Goal: Task Accomplishment & Management: Use online tool/utility

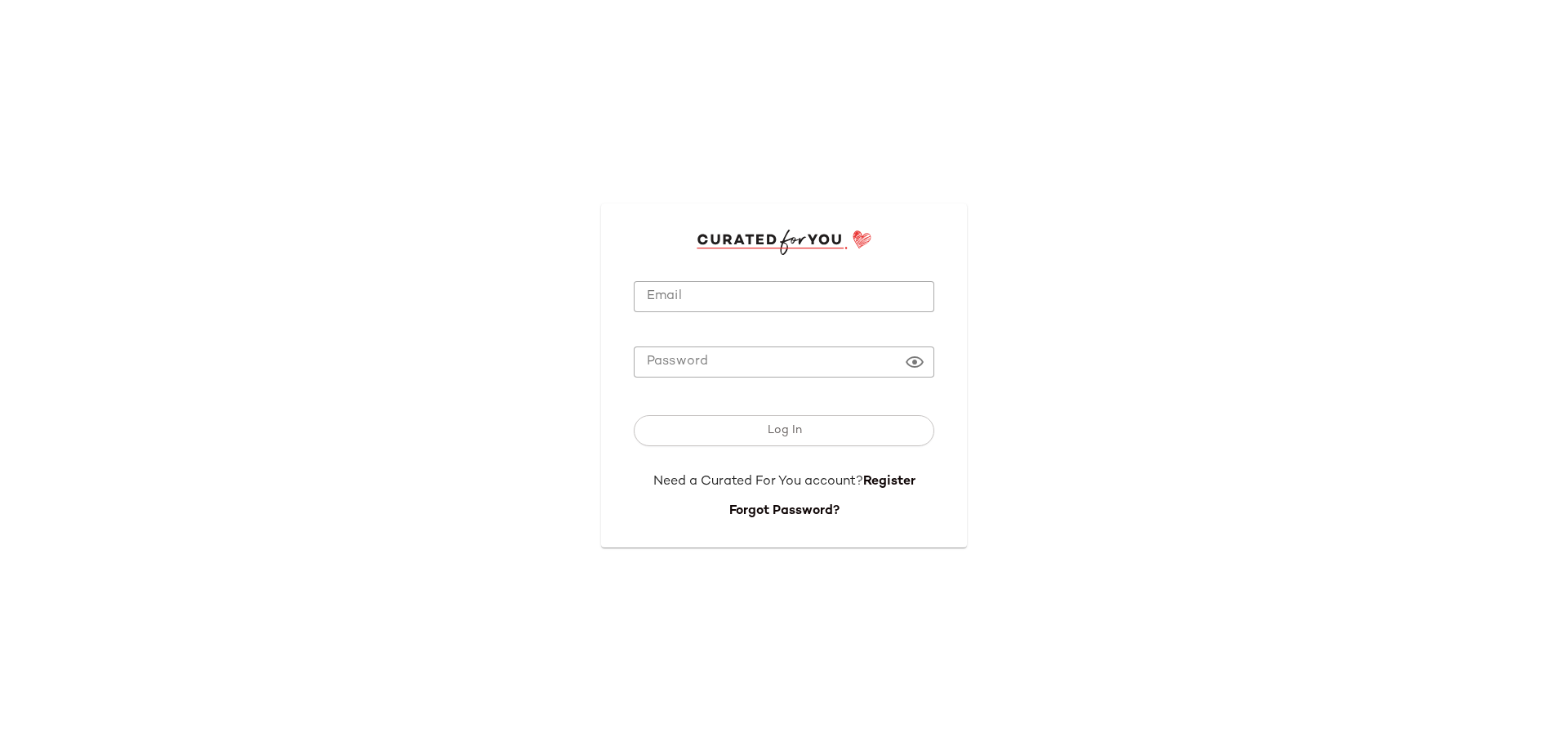
type input "**********"
click at [676, 305] on input "**********" at bounding box center [784, 297] width 300 height 32
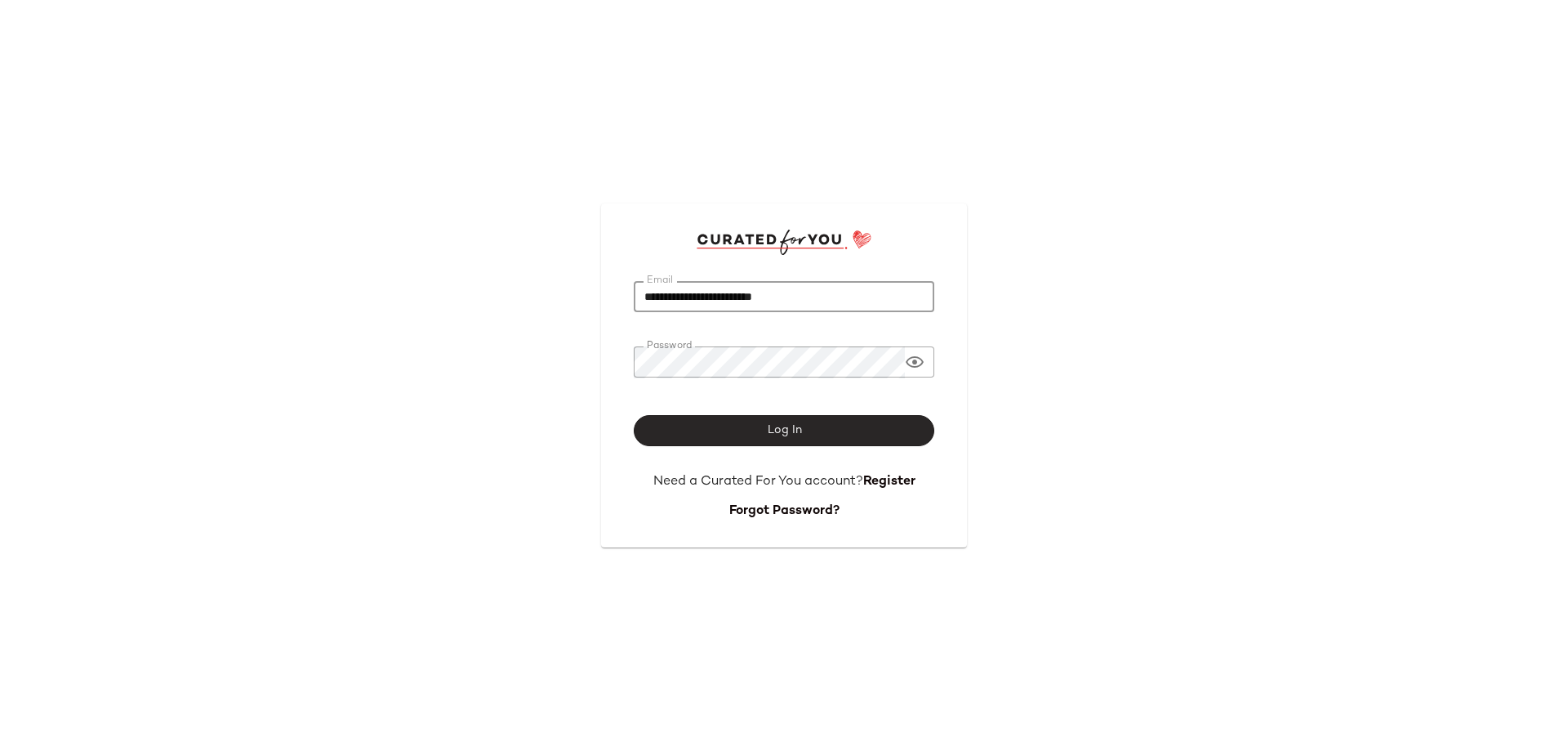
click at [741, 429] on button "Log In" at bounding box center [784, 430] width 300 height 31
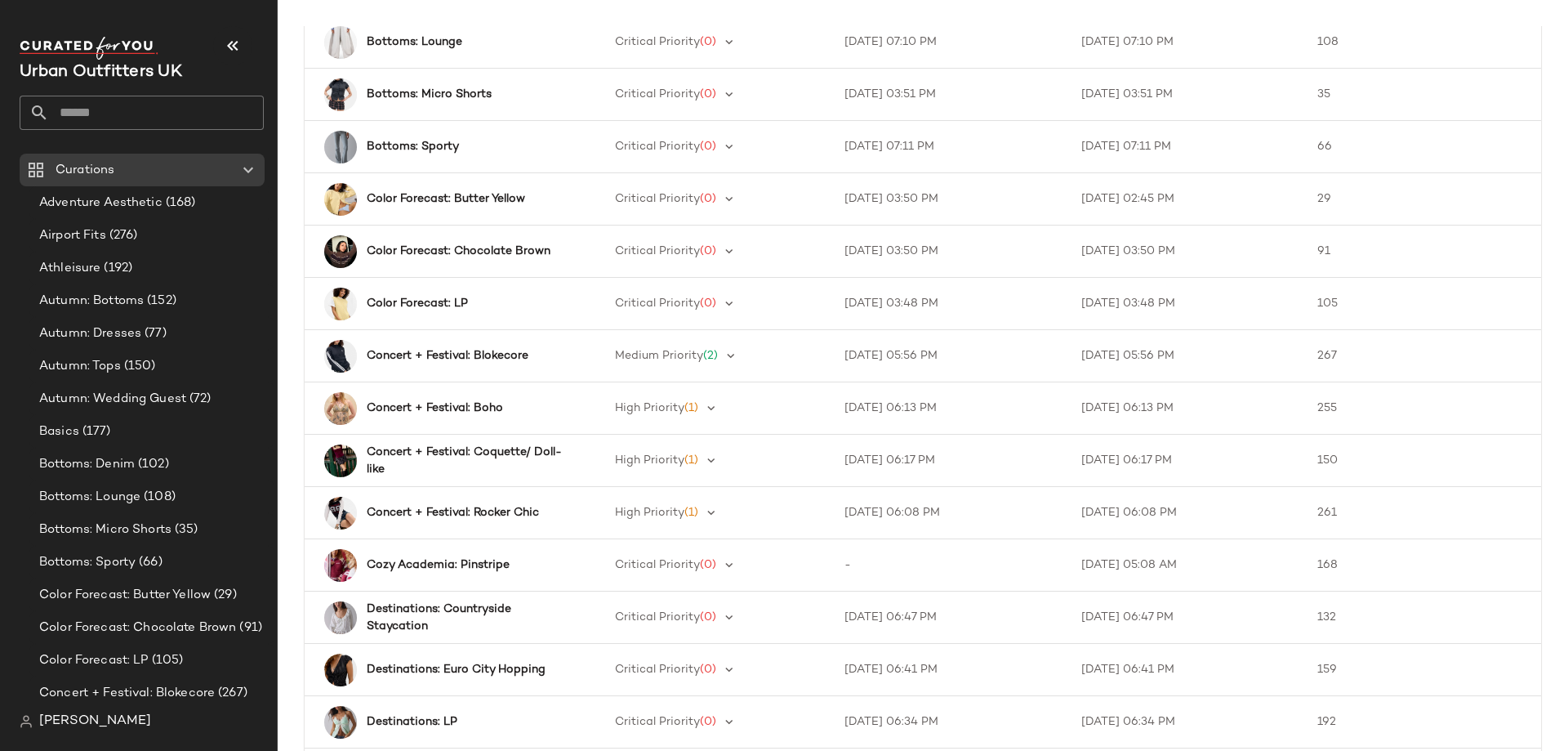
scroll to position [888, 0]
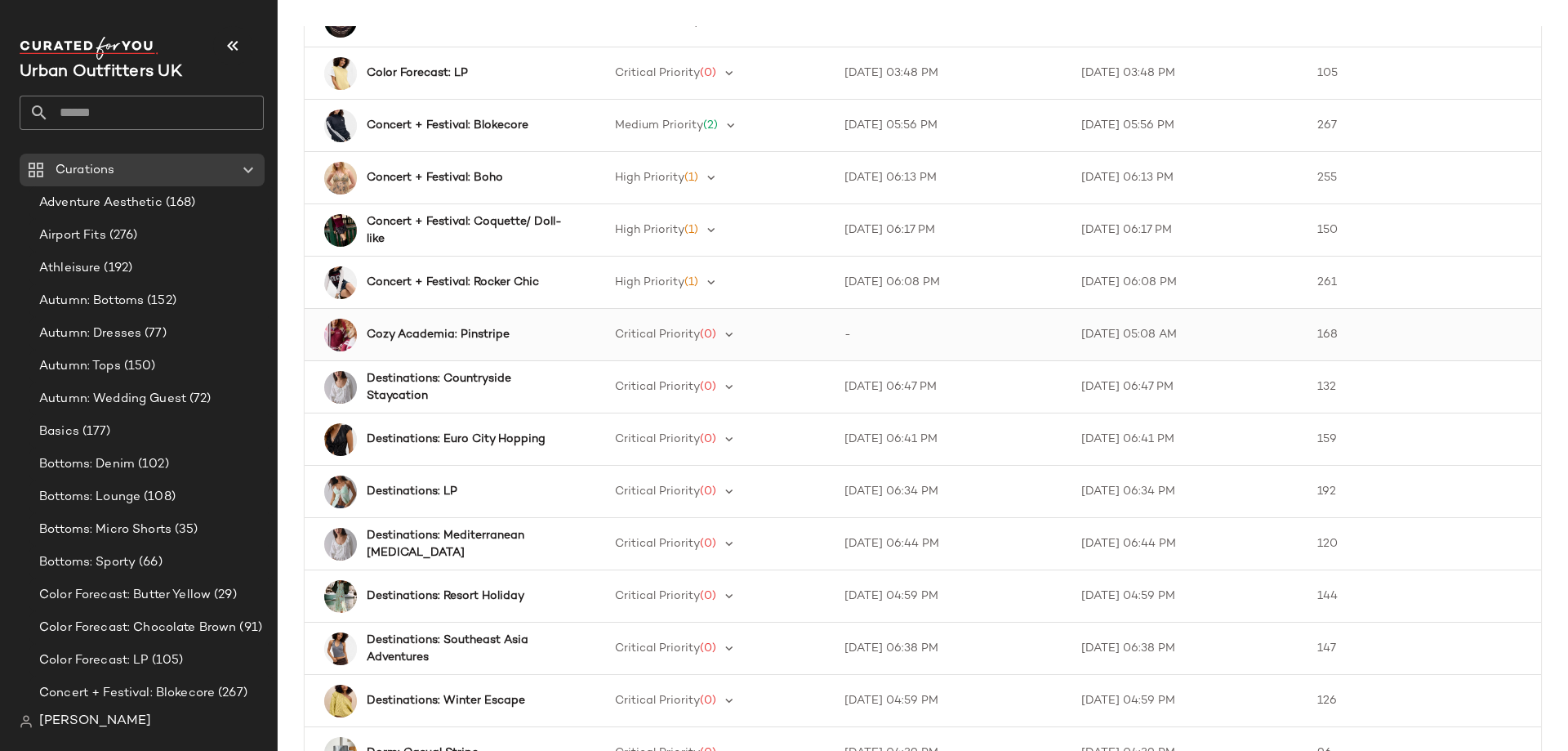
click at [487, 323] on div "Cozy Academia: Pinstripe" at bounding box center [451, 335] width 261 height 33
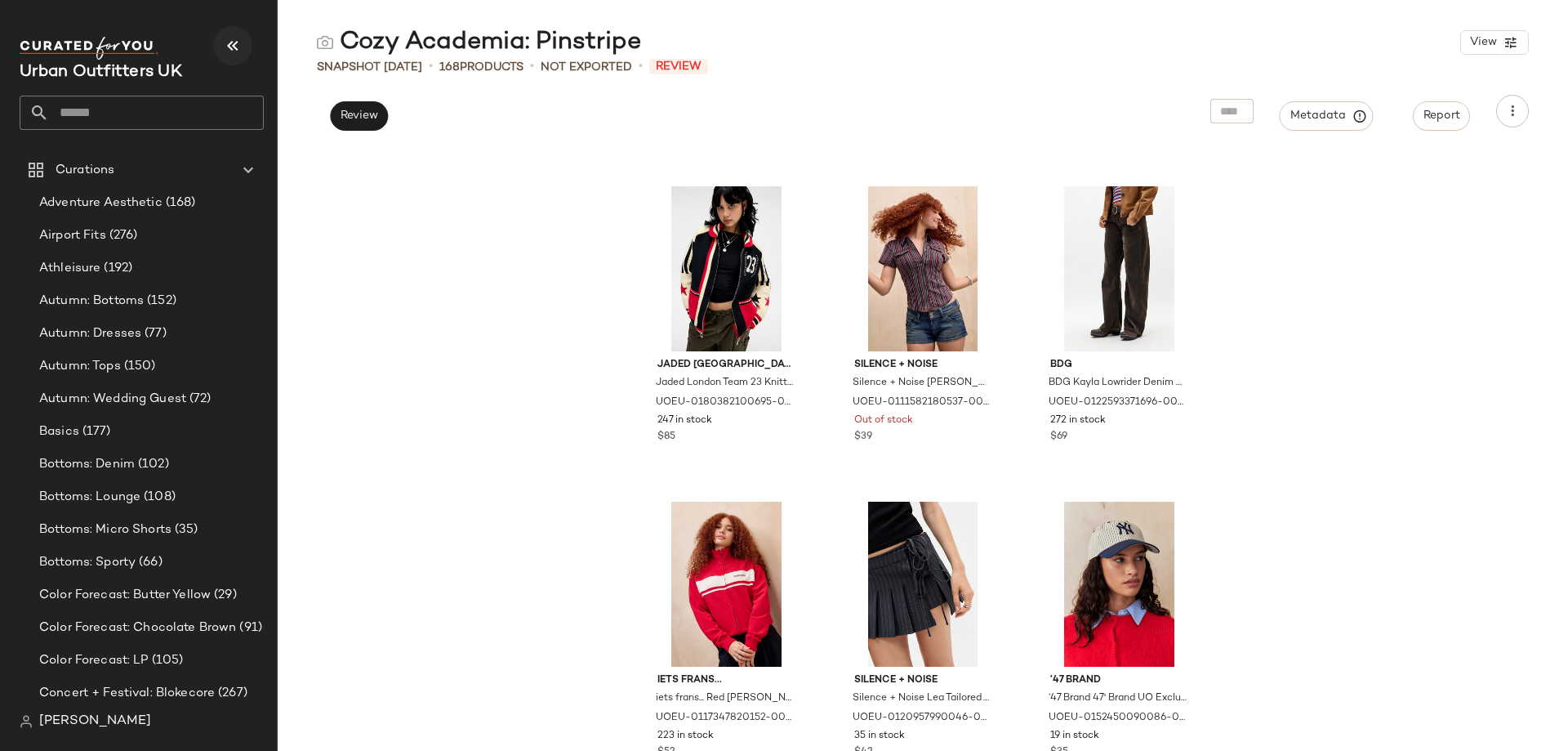
click at [222, 49] on button "button" at bounding box center [233, 45] width 39 height 39
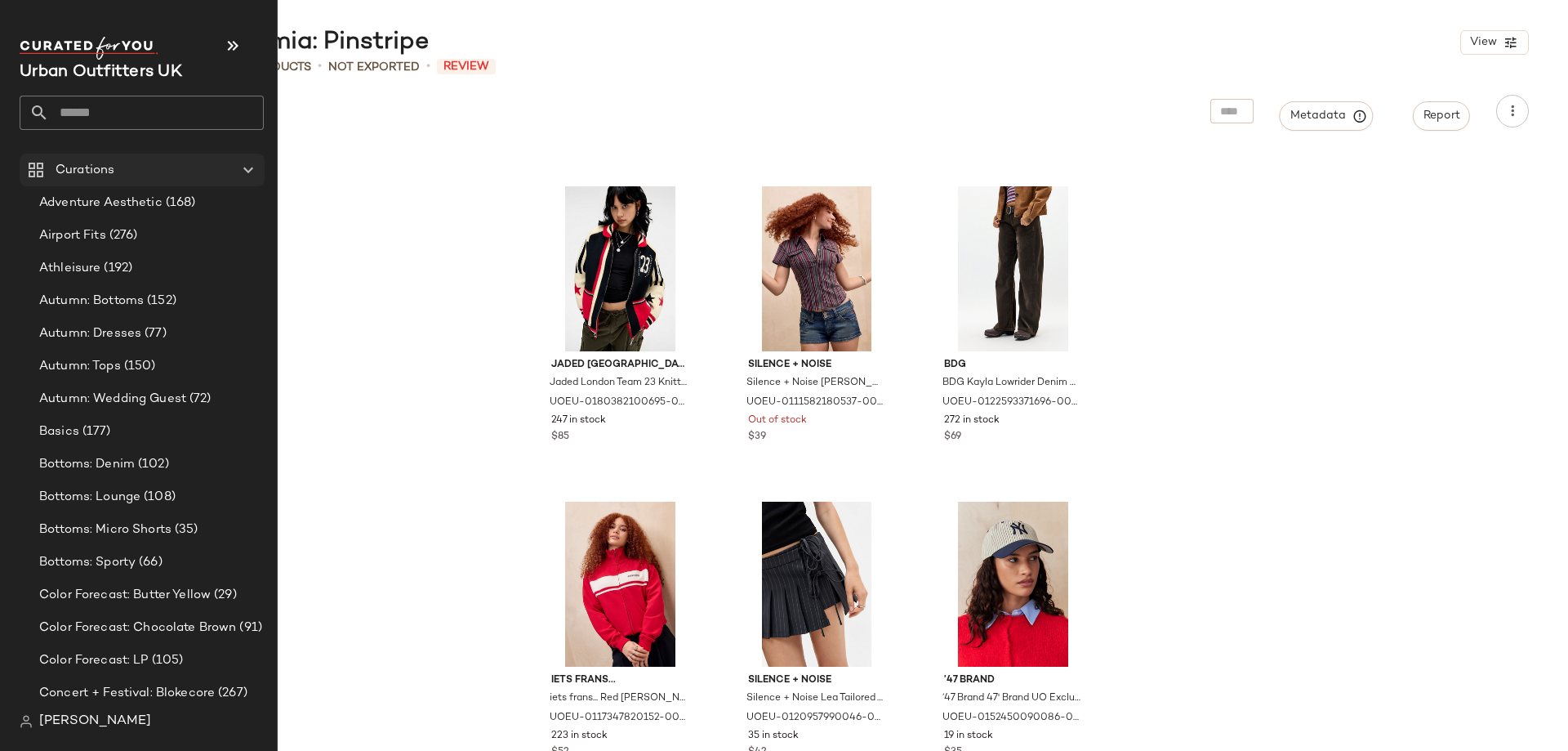
click at [98, 174] on span "Curations" at bounding box center [85, 170] width 59 height 19
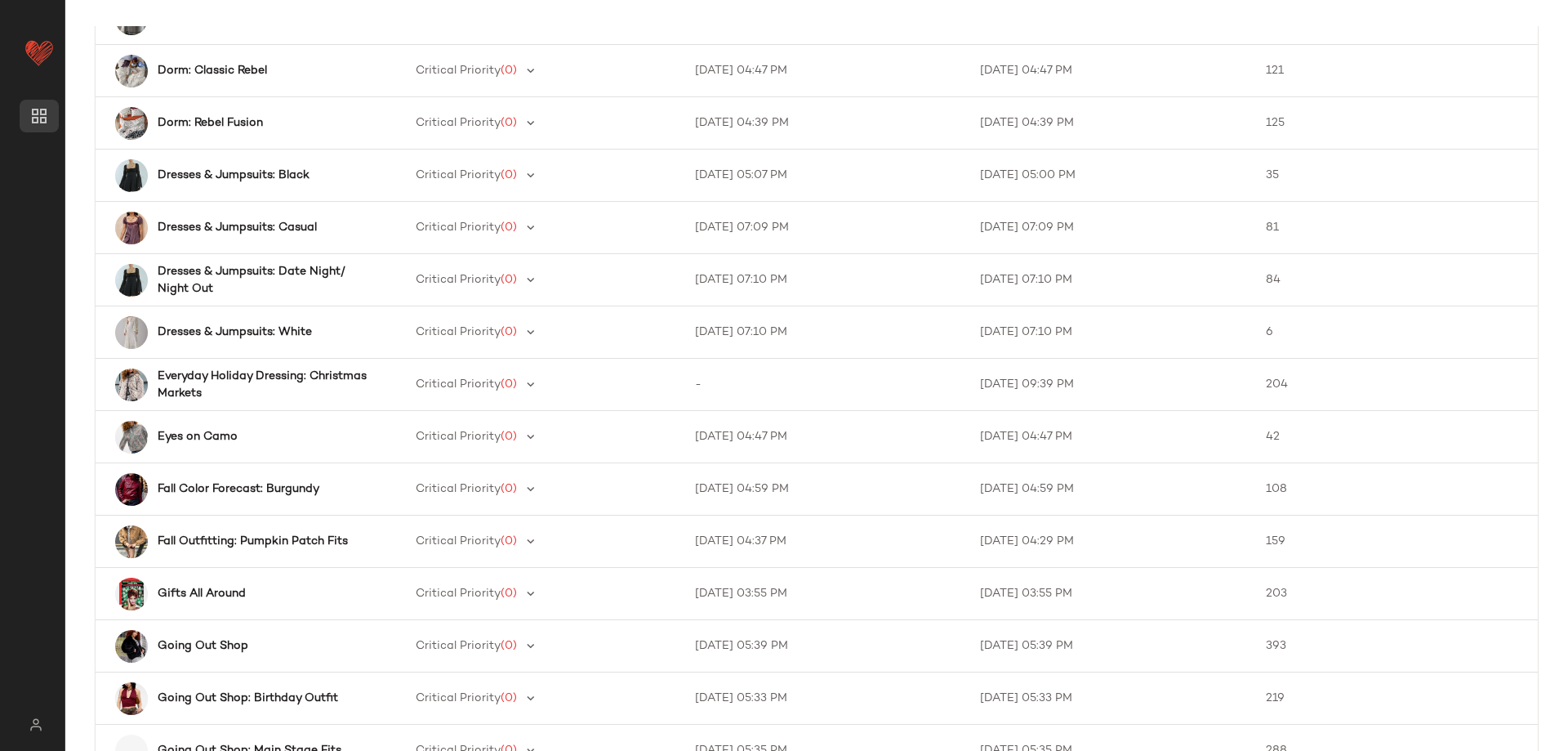
scroll to position [1627, 0]
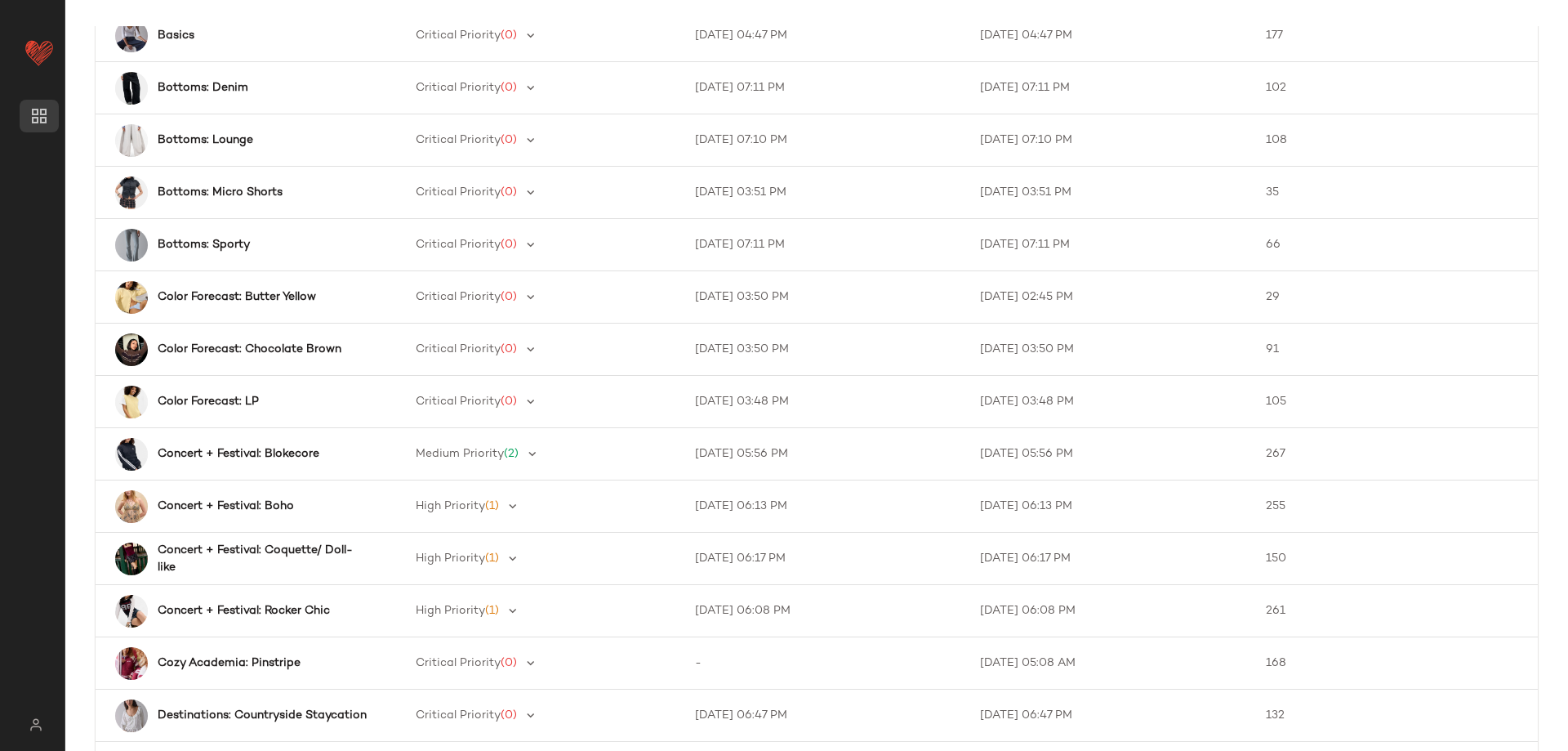
scroll to position [530, 0]
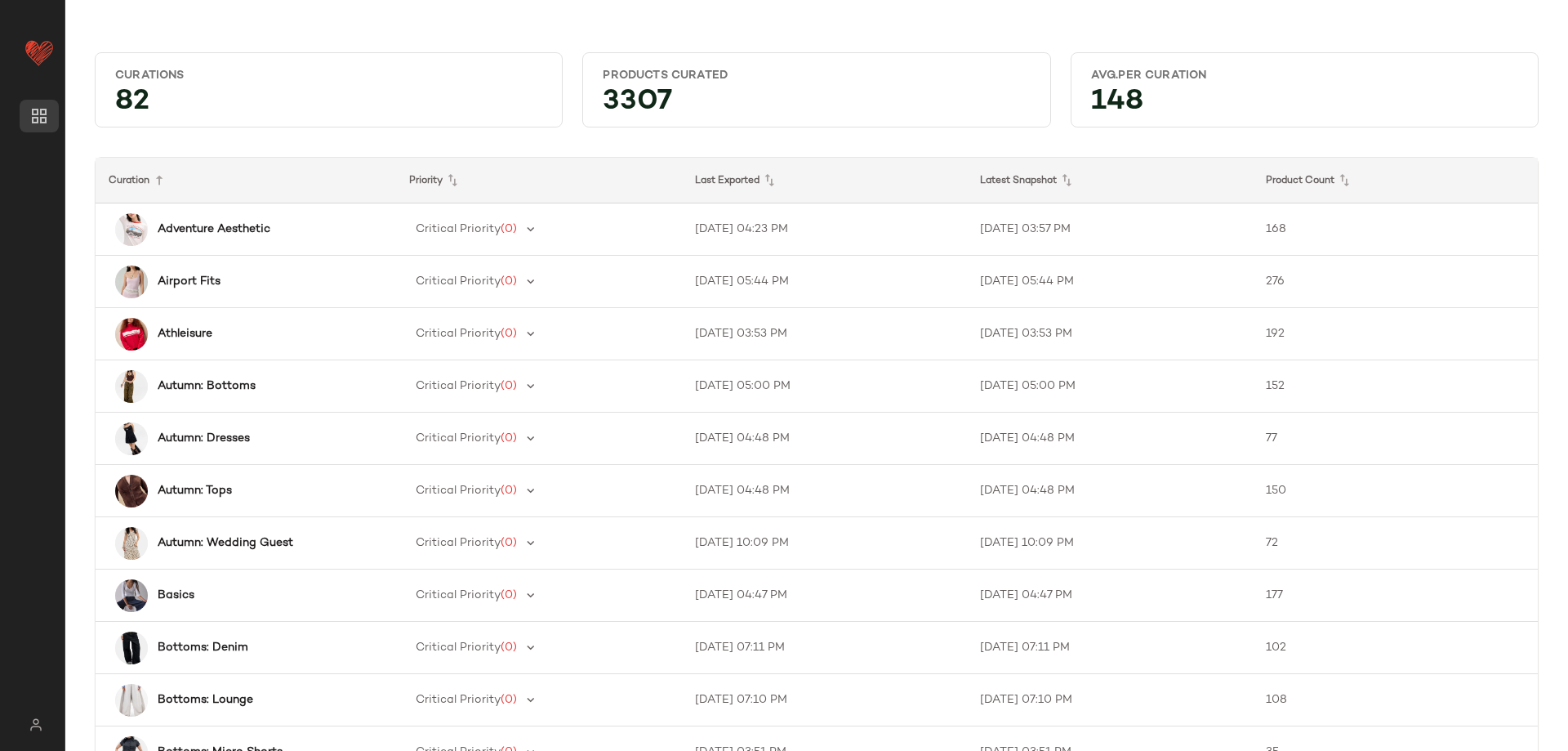
click at [439, 166] on th "Priority" at bounding box center [539, 180] width 285 height 46
click at [451, 181] on icon at bounding box center [453, 181] width 20 height 20
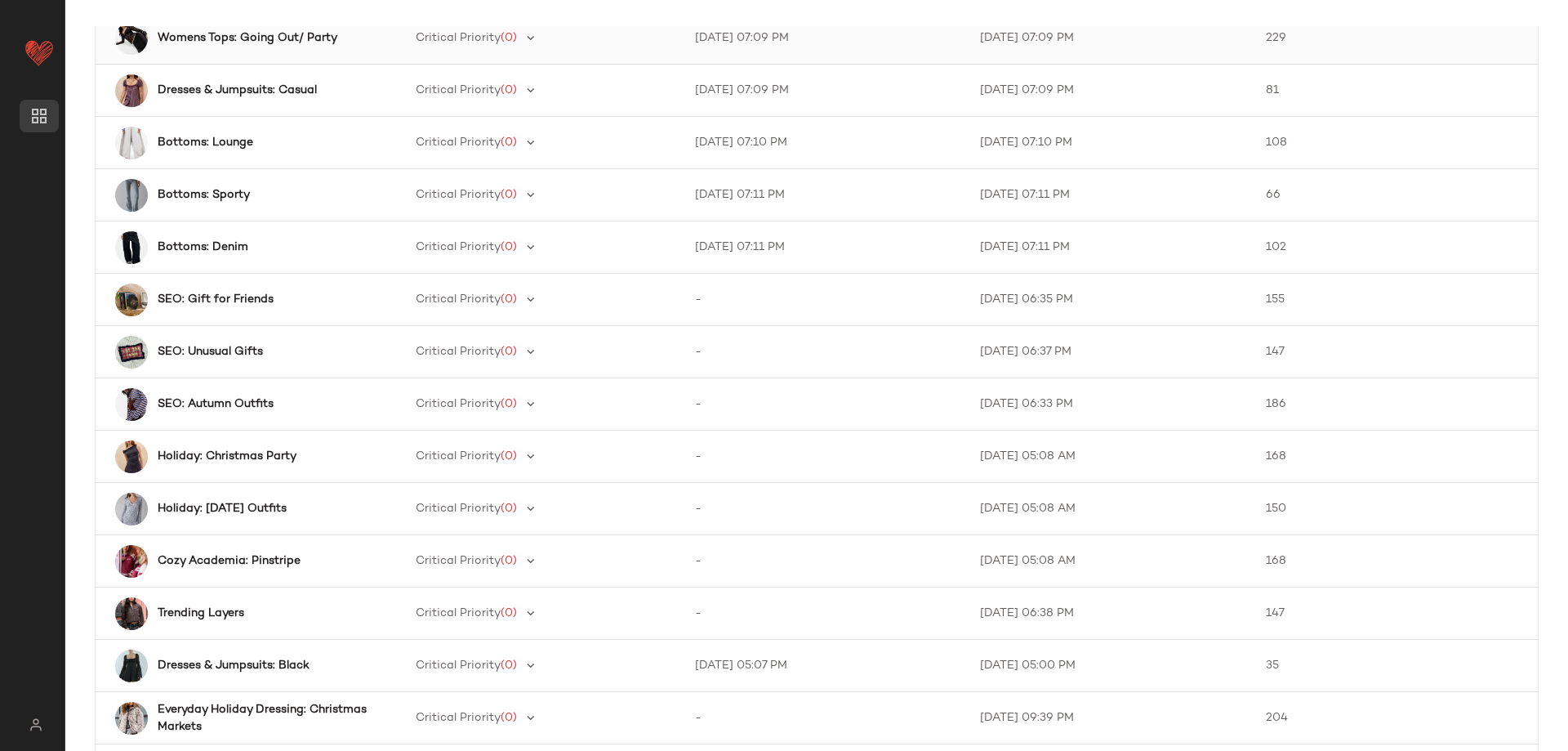
scroll to position [343, 0]
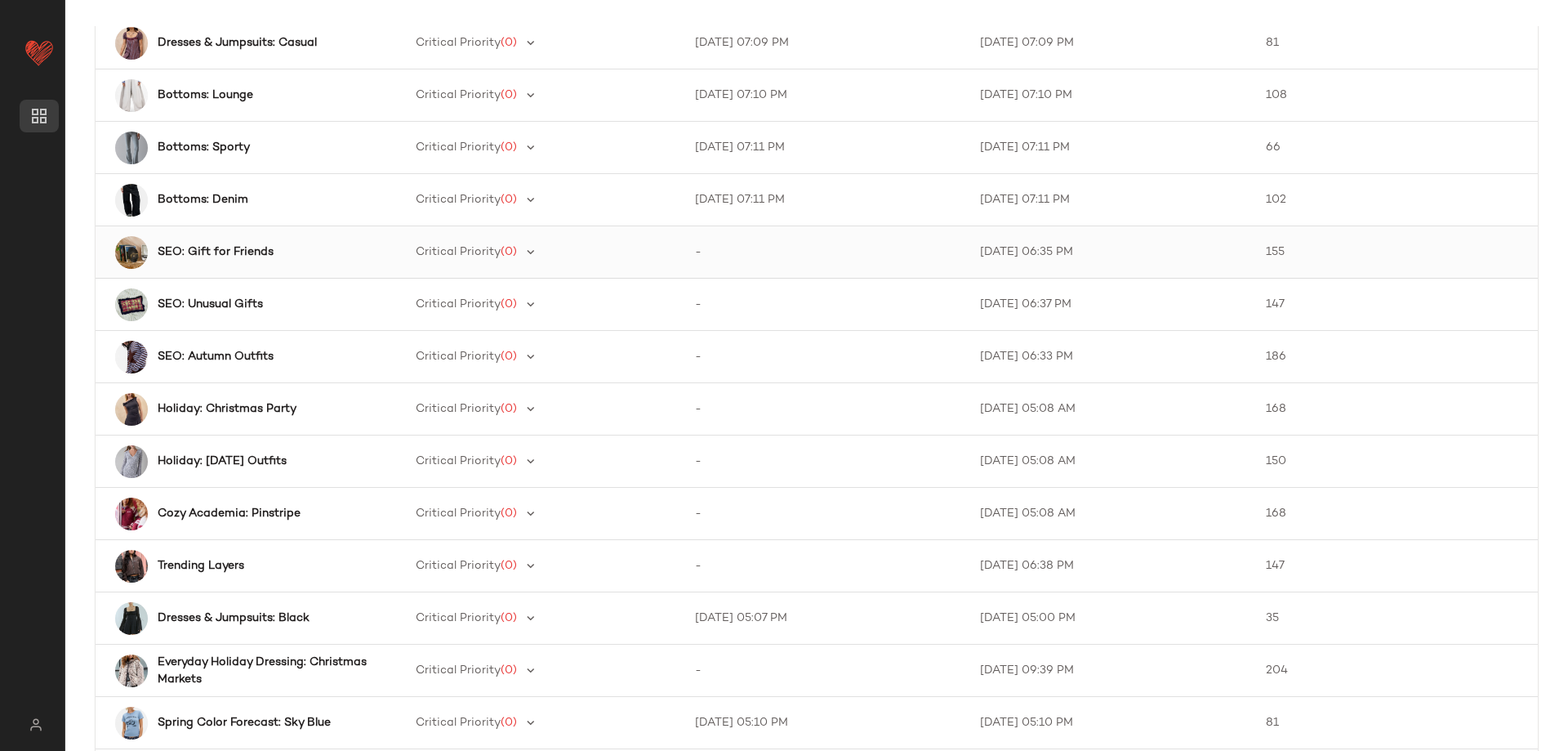
click at [222, 249] on b "SEO: Gift for Friends" at bounding box center [215, 252] width 116 height 18
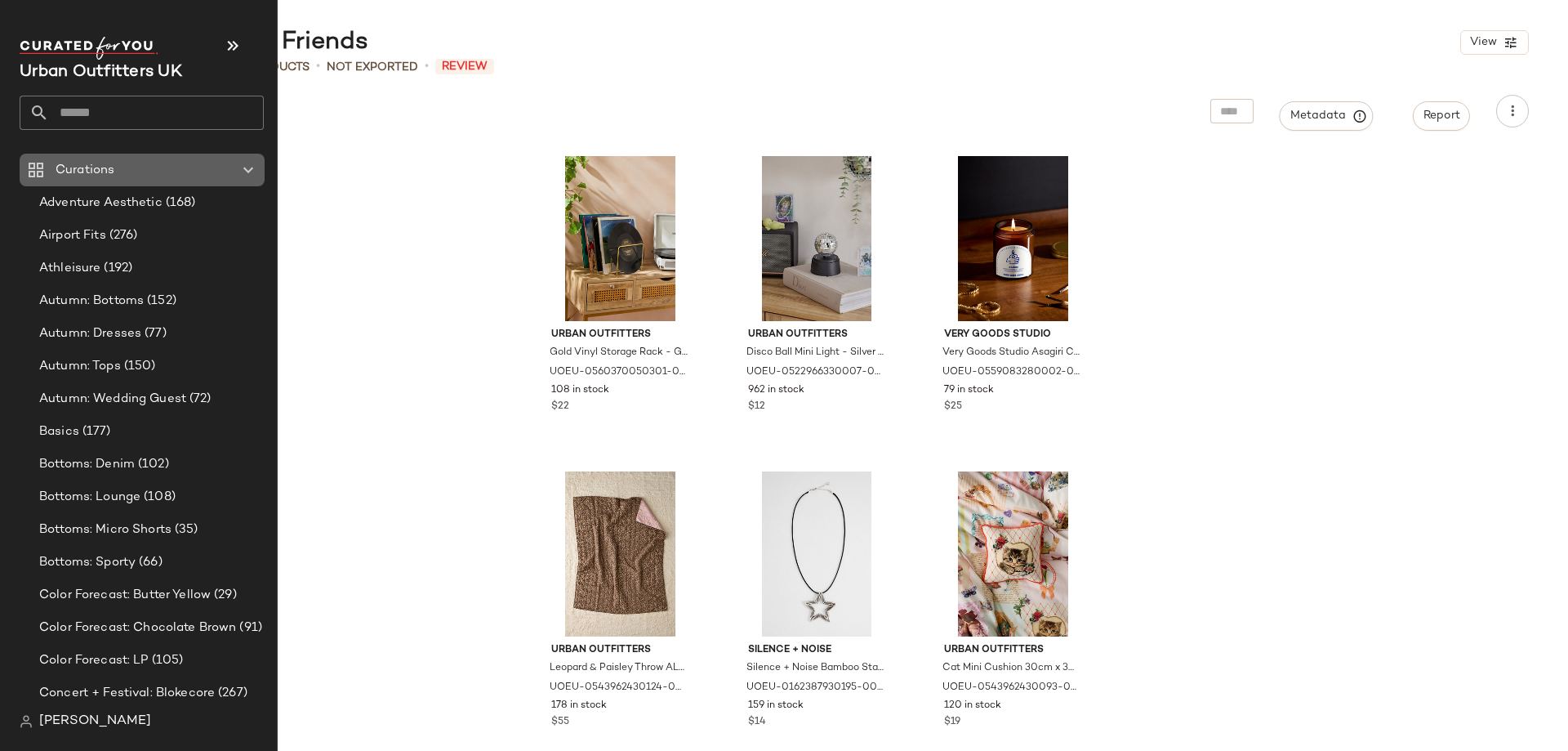
click at [77, 164] on span "Curations" at bounding box center [85, 170] width 59 height 19
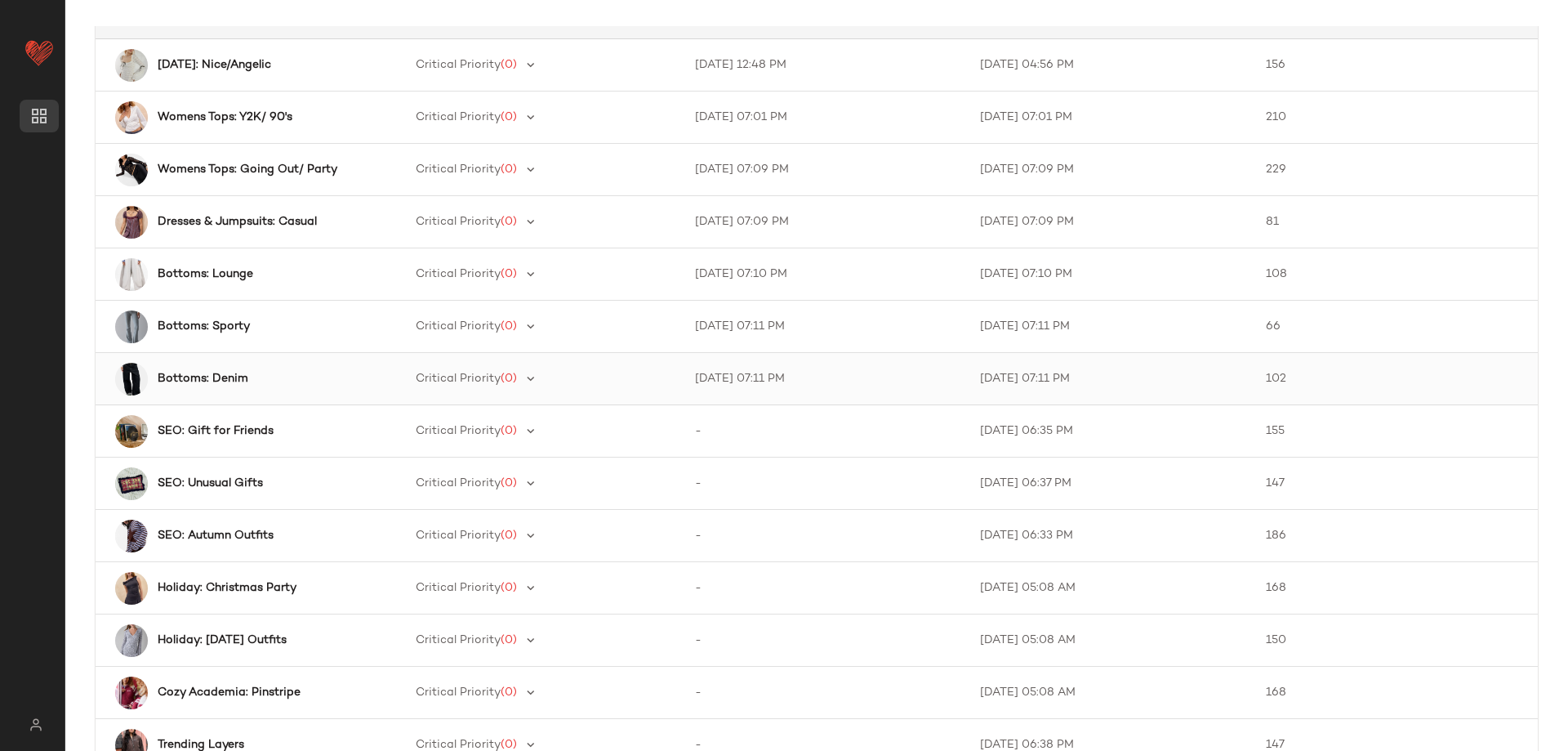
scroll to position [252, 0]
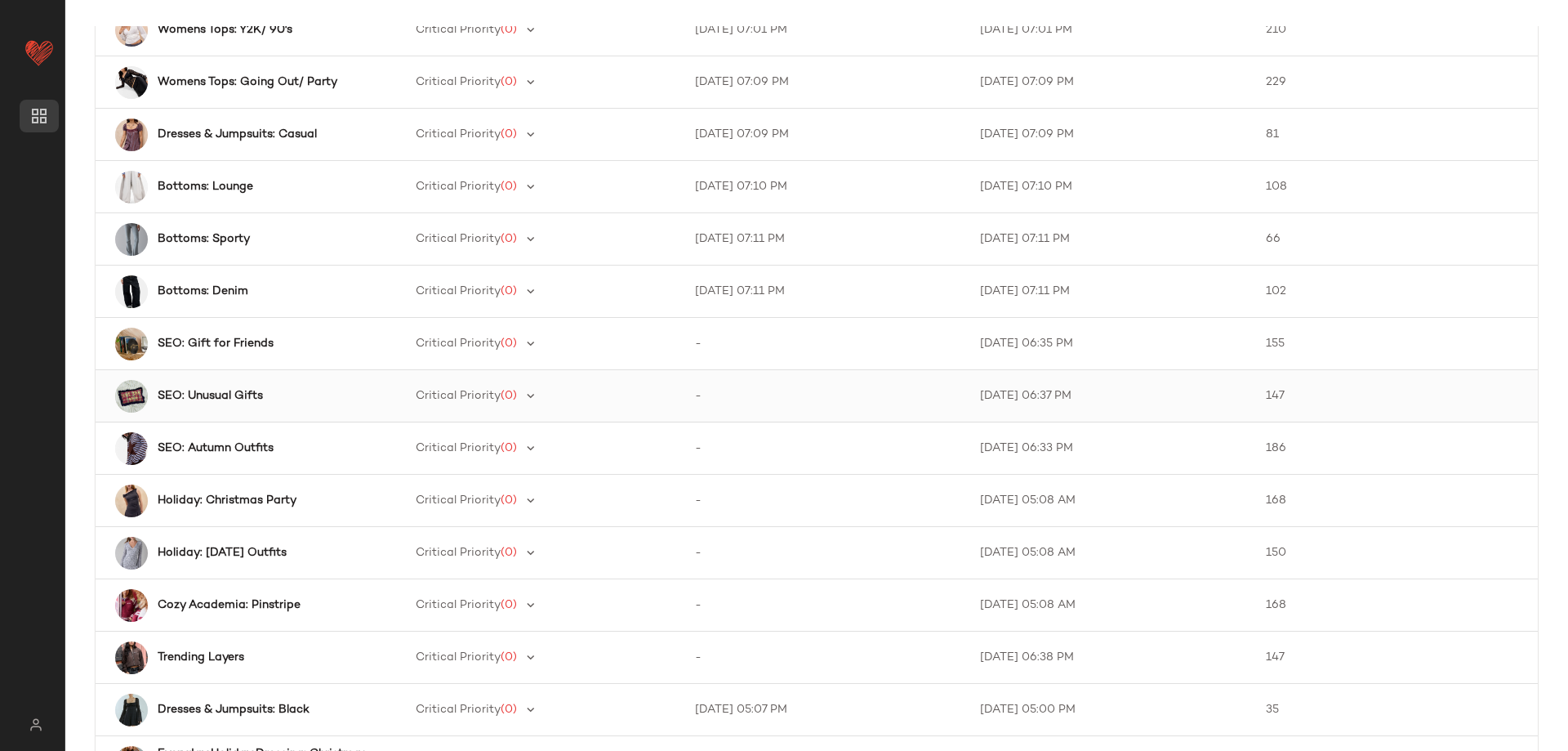
click at [250, 383] on div "SEO: Unusual Gifts" at bounding box center [247, 396] width 271 height 33
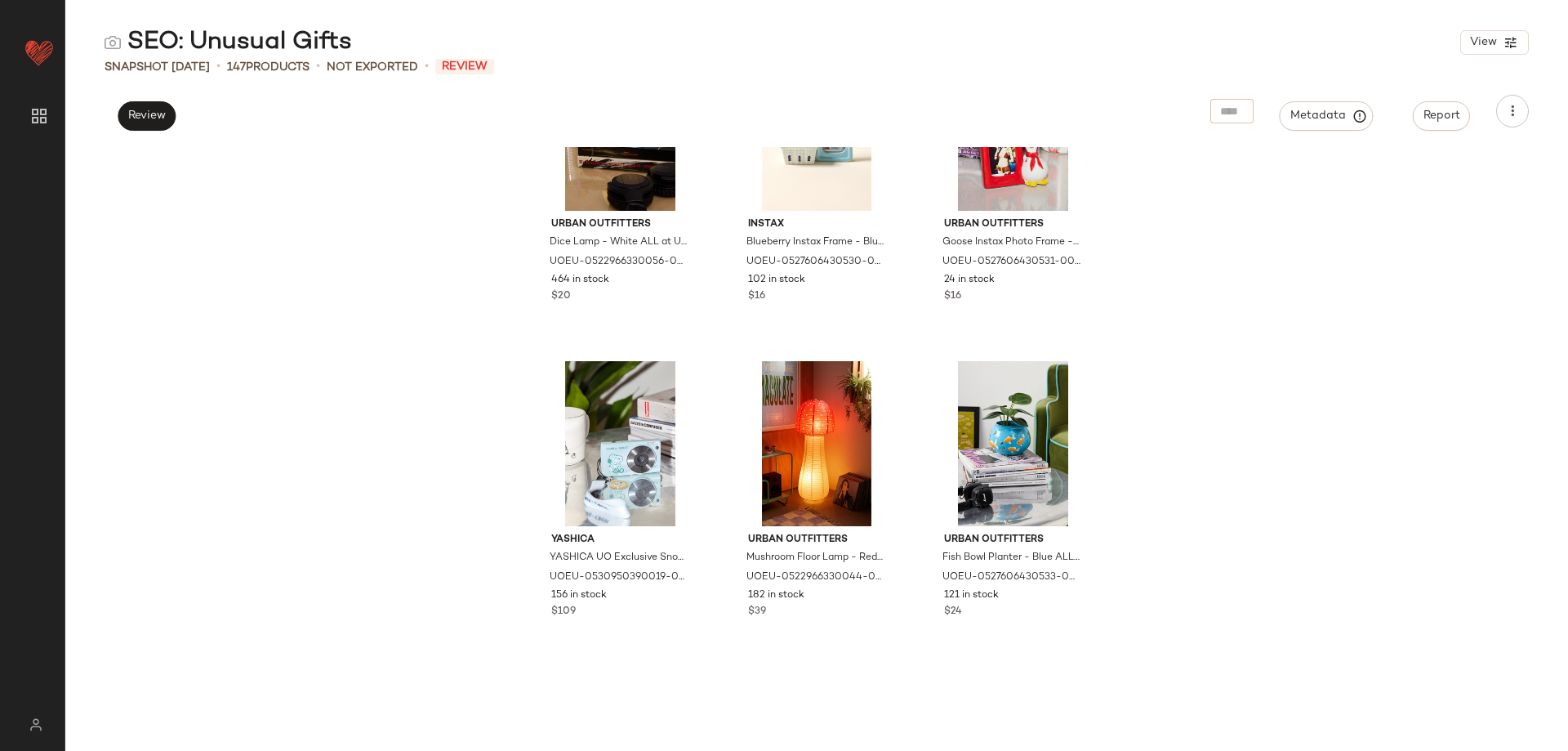
scroll to position [3921, 0]
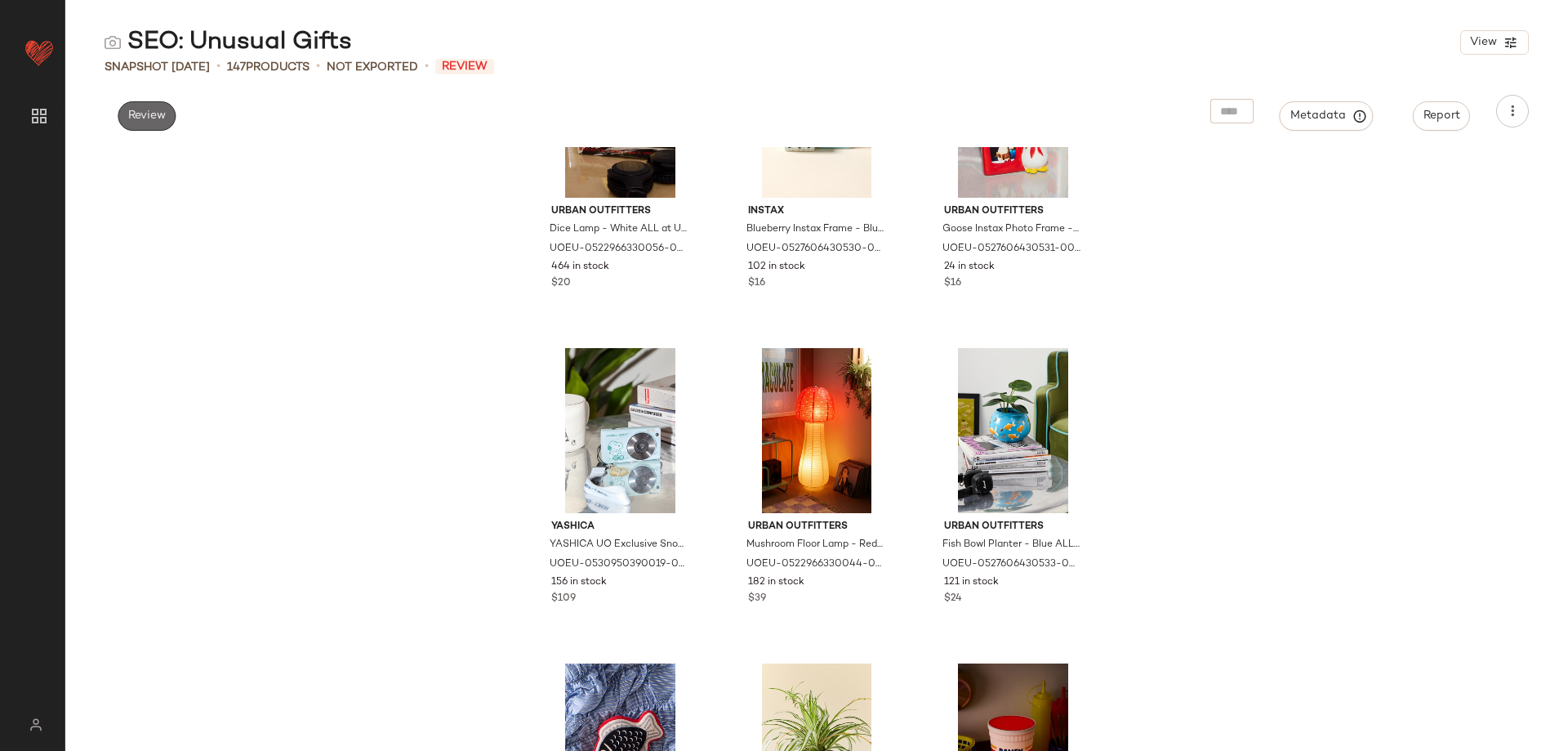
click at [159, 119] on span "Review" at bounding box center [147, 116] width 38 height 13
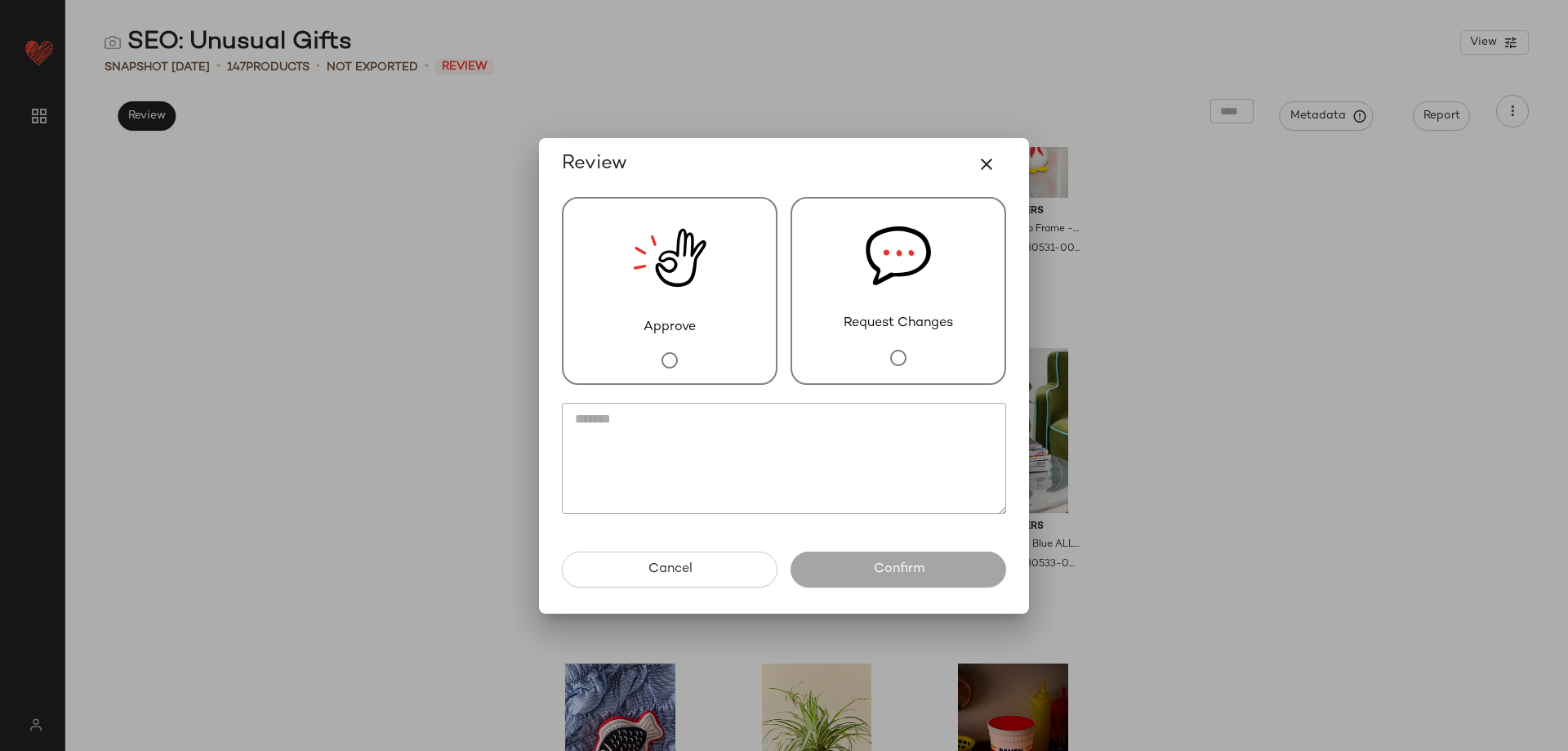
click at [711, 355] on div "Approve" at bounding box center [670, 290] width 216 height 188
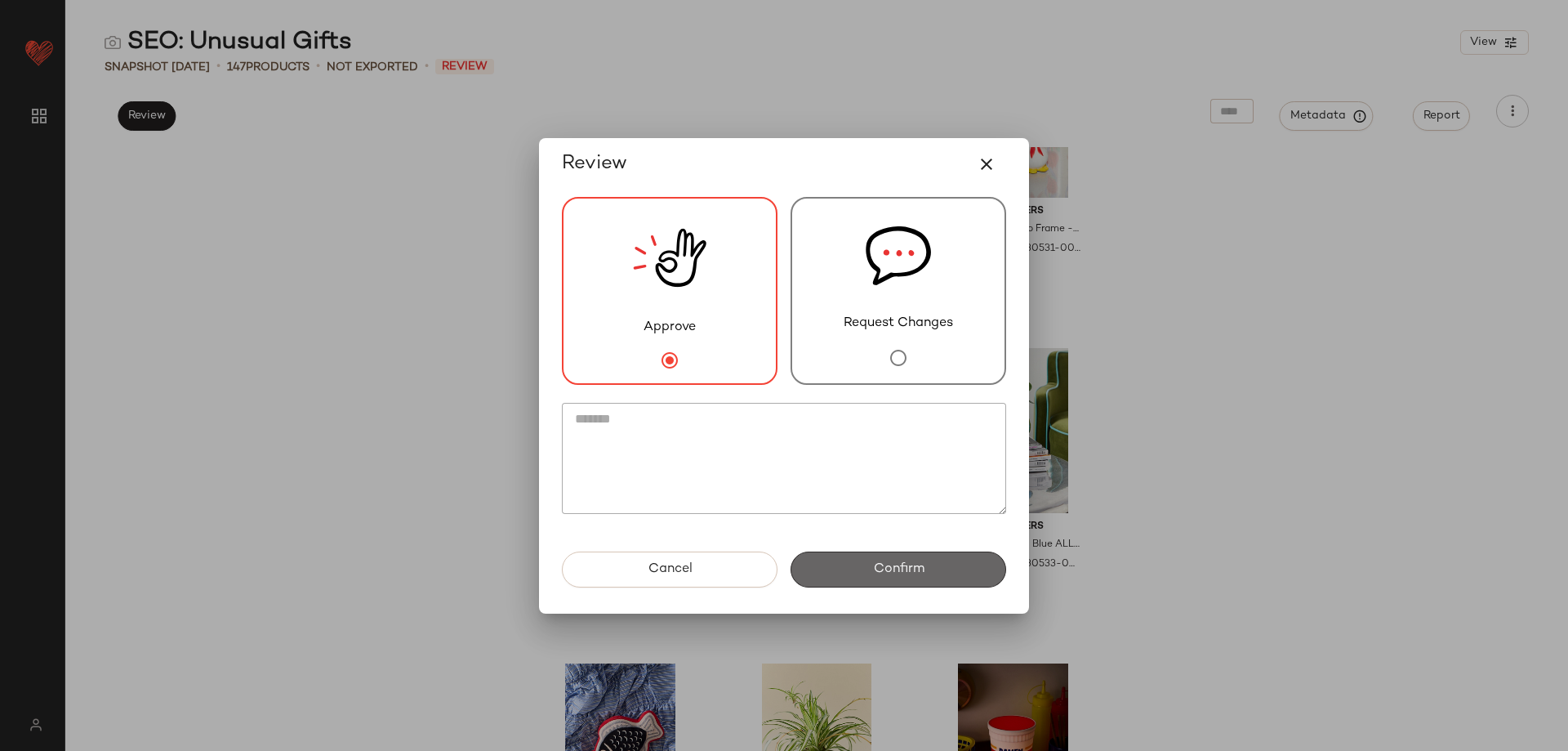
click at [852, 554] on button "Confirm" at bounding box center [898, 569] width 216 height 36
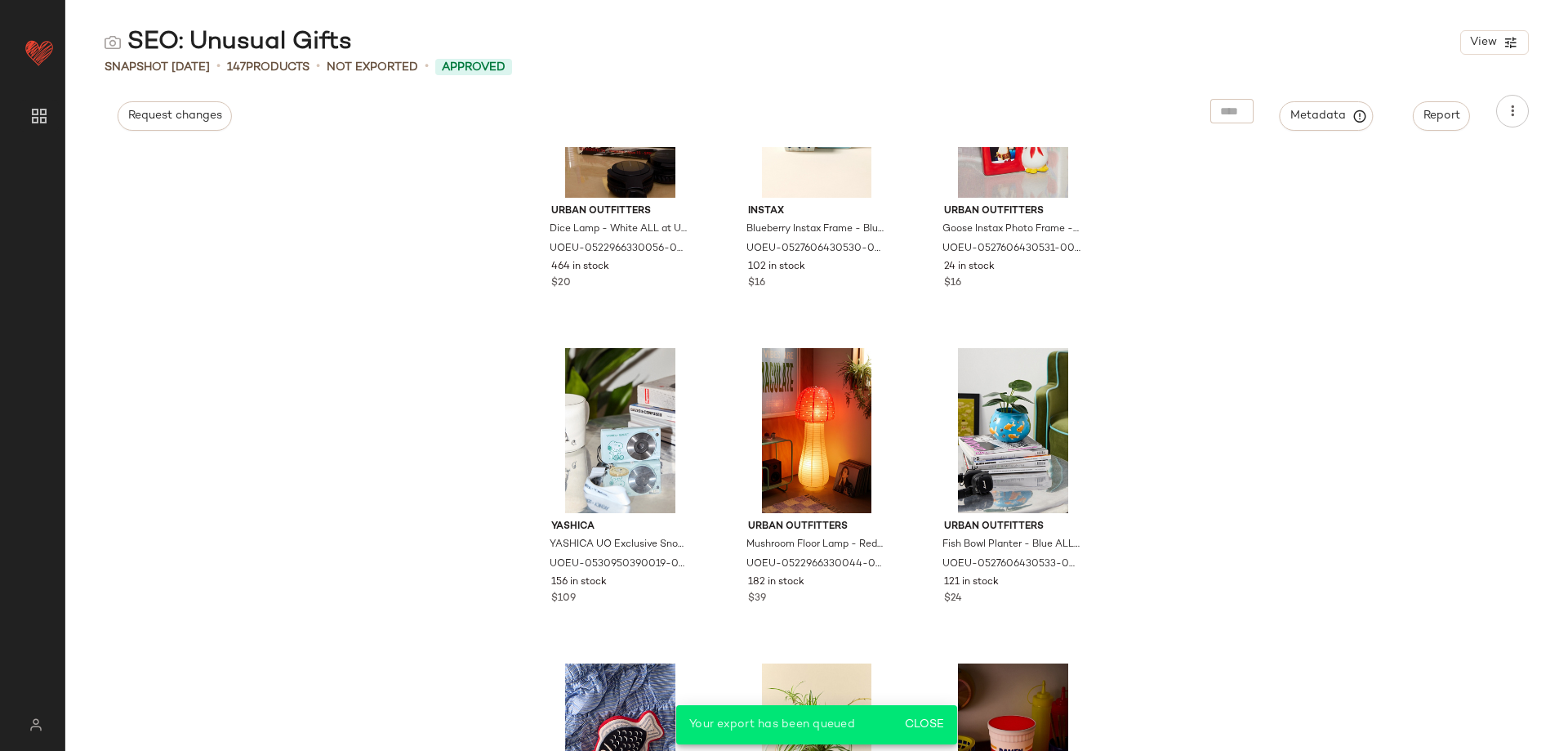
scroll to position [0, 0]
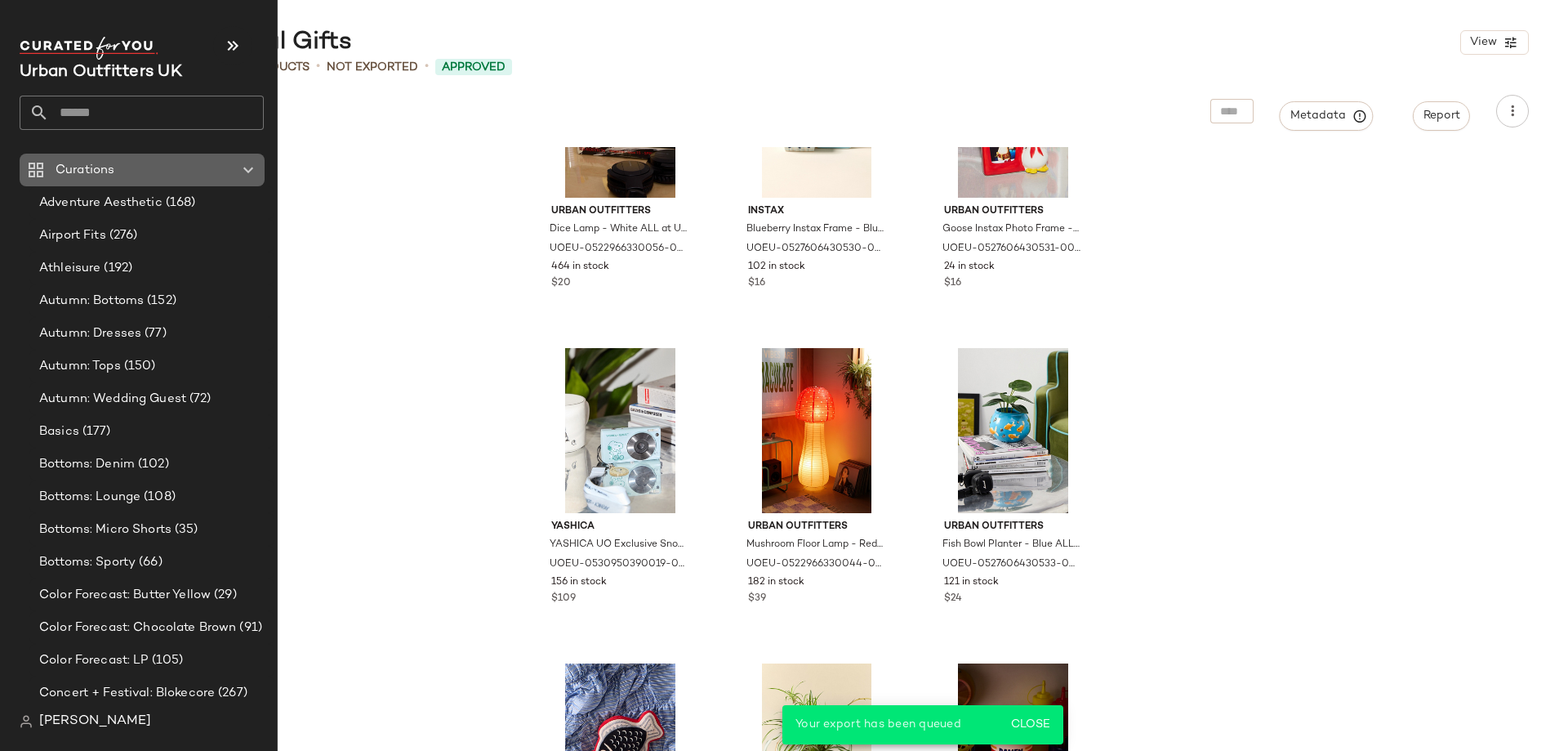
click at [87, 168] on span "Curations" at bounding box center [85, 170] width 59 height 19
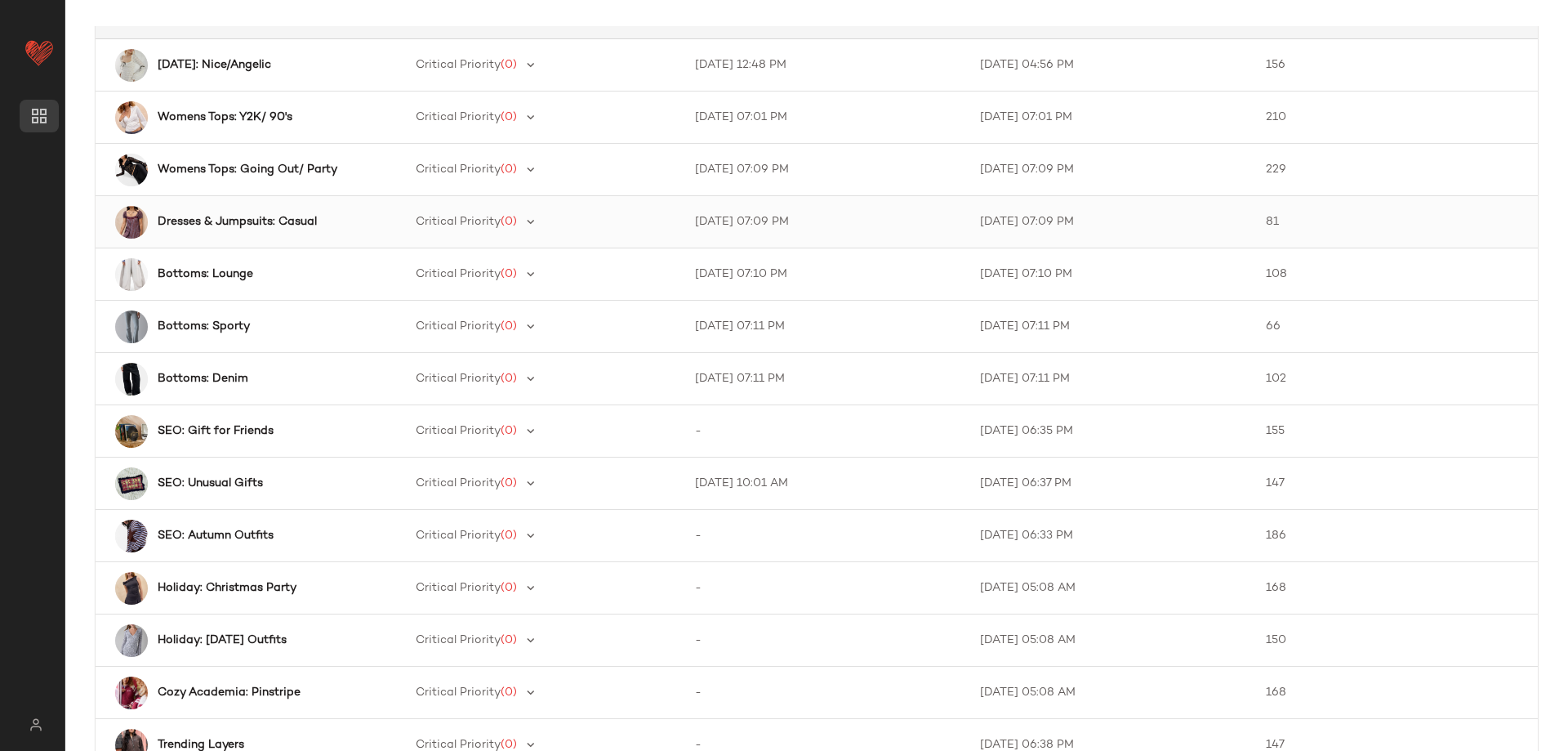
scroll to position [166, 0]
click at [334, 431] on div "SEO: Gift for Friends" at bounding box center [265, 429] width 216 height 18
